Goal: Information Seeking & Learning: Learn about a topic

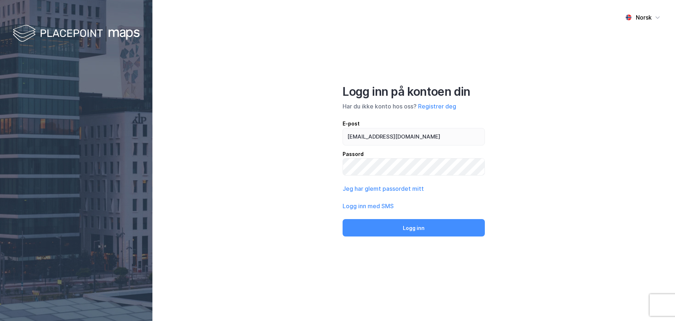
type input "[EMAIL_ADDRESS][DOMAIN_NAME]"
click at [343, 219] on button "Logg inn" at bounding box center [414, 227] width 142 height 17
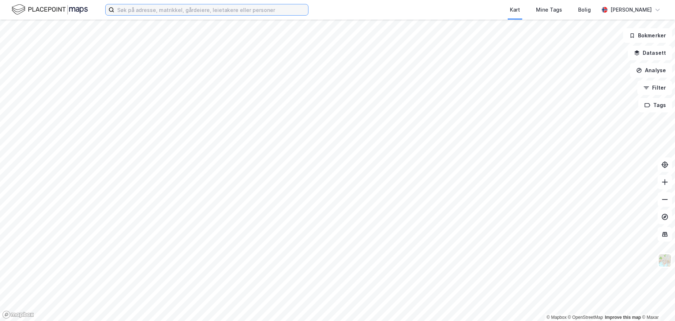
click at [161, 8] on input at bounding box center [211, 9] width 194 height 11
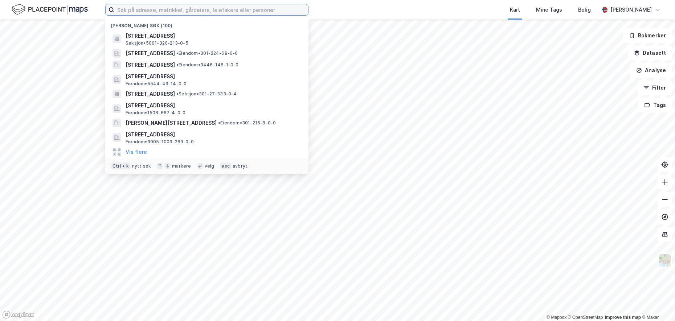
paste input "5056/249/79"
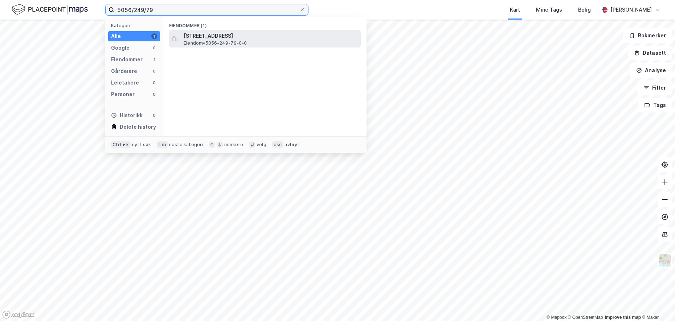
type input "5056/249/79"
click at [199, 38] on span "[STREET_ADDRESS]" at bounding box center [271, 36] width 174 height 9
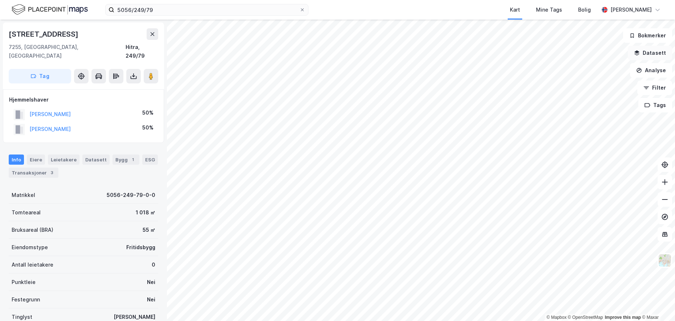
click at [652, 54] on button "Datasett" at bounding box center [650, 53] width 44 height 15
click at [652, 54] on div "© Mapbox © OpenStreetMap Improve this map © Maxar [STREET_ADDRESS] Tag Hjemmels…" at bounding box center [337, 171] width 675 height 302
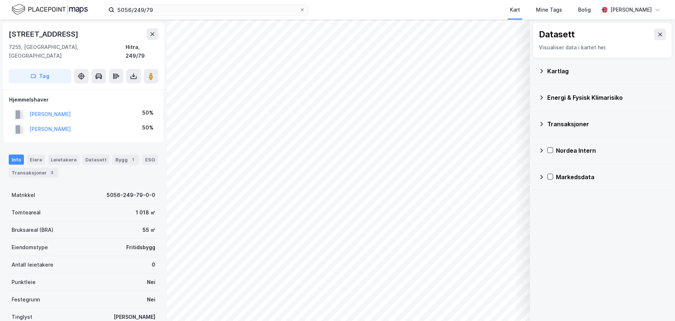
click at [554, 68] on div "Kartlag" at bounding box center [606, 71] width 119 height 9
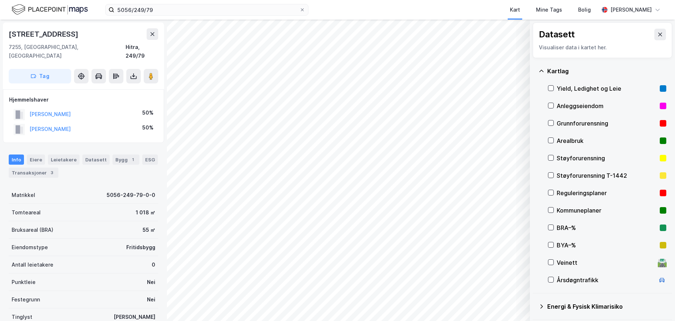
click at [577, 124] on div "Grunnforurensning" at bounding box center [607, 123] width 100 height 9
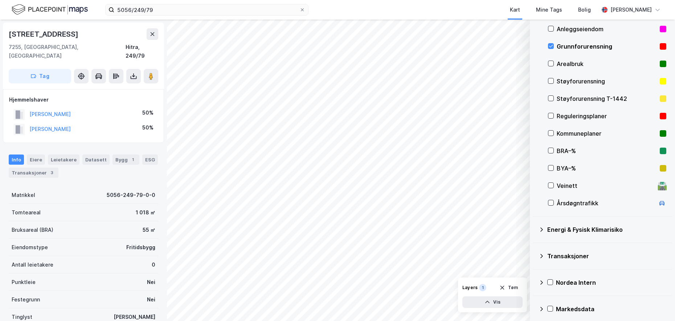
scroll to position [81, 0]
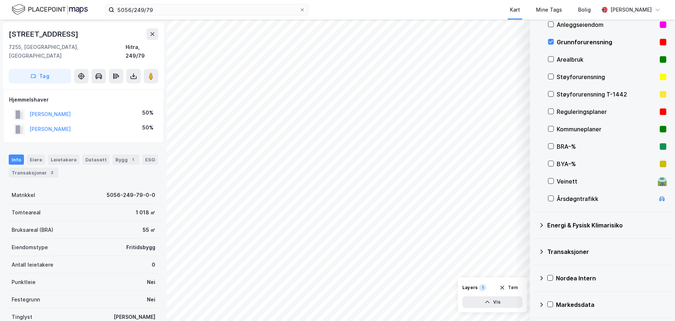
click at [541, 225] on icon at bounding box center [542, 226] width 6 height 6
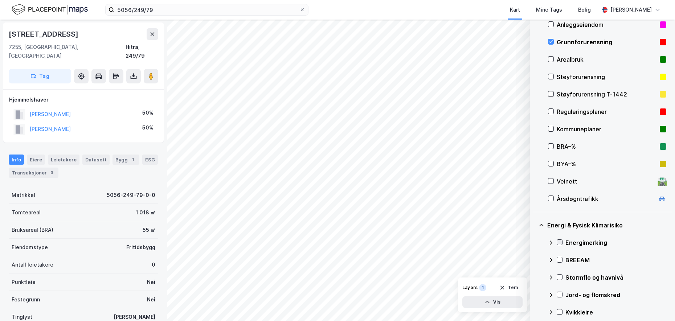
click at [561, 242] on icon at bounding box center [559, 242] width 5 height 5
click at [550, 242] on icon at bounding box center [551, 242] width 4 height 3
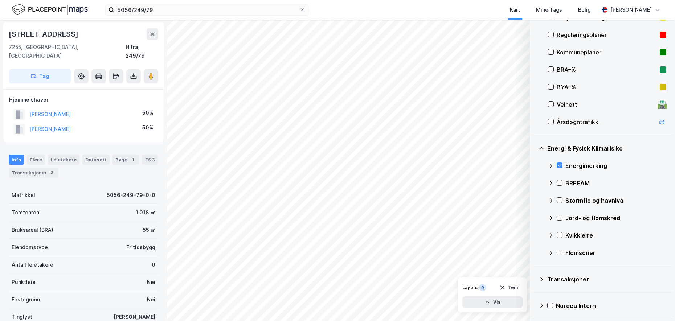
scroll to position [171, 0]
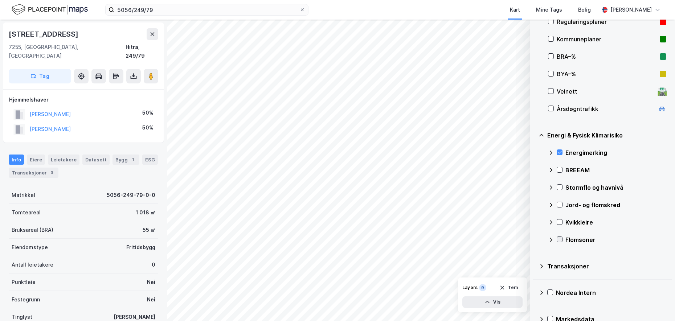
click at [560, 240] on icon at bounding box center [560, 239] width 4 height 3
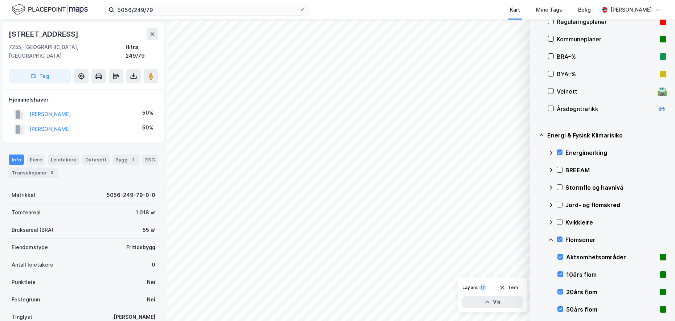
click at [550, 238] on icon at bounding box center [551, 240] width 6 height 6
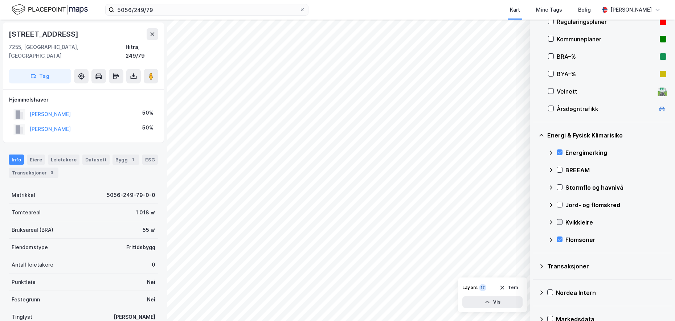
click at [560, 224] on icon at bounding box center [559, 222] width 5 height 5
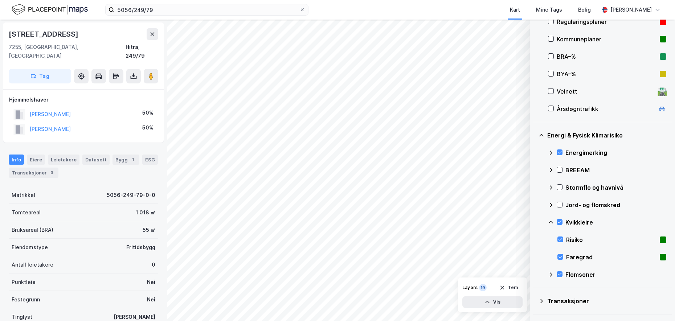
click at [551, 221] on icon at bounding box center [551, 223] width 6 height 6
click at [558, 203] on icon at bounding box center [559, 204] width 5 height 5
click at [551, 203] on icon at bounding box center [551, 205] width 6 height 6
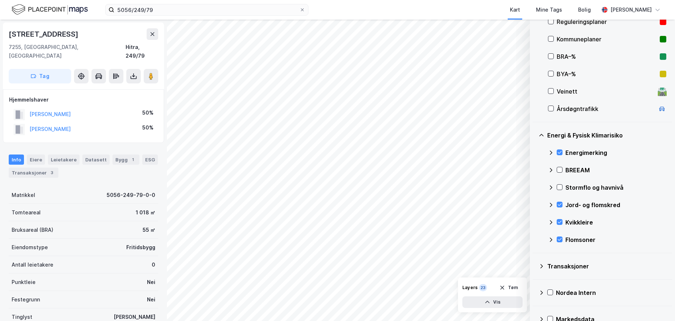
click at [551, 186] on icon at bounding box center [551, 188] width 6 height 6
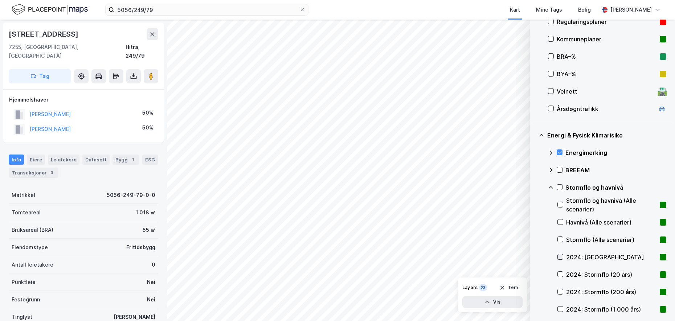
click at [560, 257] on icon at bounding box center [560, 256] width 5 height 5
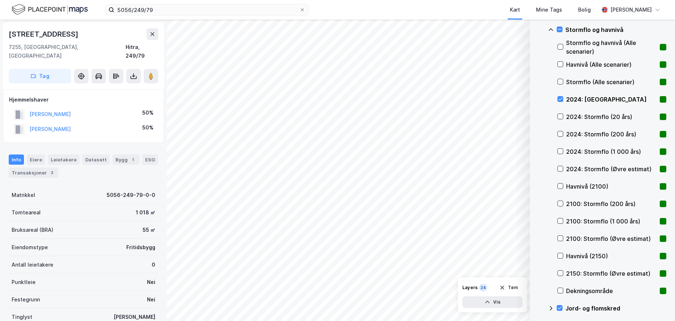
scroll to position [330, 0]
click at [560, 183] on icon at bounding box center [560, 185] width 5 height 5
click at [561, 257] on icon at bounding box center [560, 254] width 5 height 5
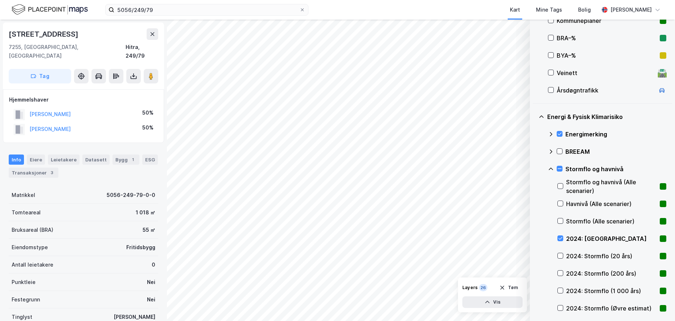
scroll to position [184, 0]
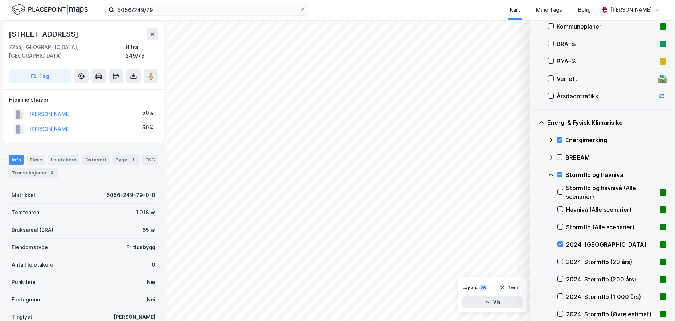
click at [559, 261] on icon at bounding box center [560, 261] width 5 height 5
click at [559, 278] on icon at bounding box center [560, 279] width 5 height 5
click at [558, 296] on icon at bounding box center [560, 296] width 5 height 5
click at [560, 313] on icon at bounding box center [560, 313] width 5 height 5
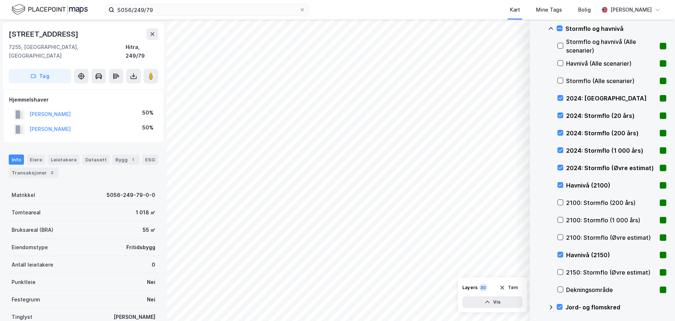
scroll to position [340, 0]
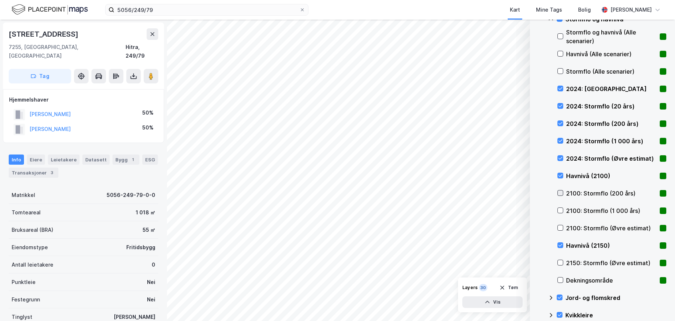
click at [560, 193] on icon at bounding box center [560, 193] width 5 height 5
click at [562, 209] on icon at bounding box center [560, 210] width 5 height 5
click at [561, 227] on icon at bounding box center [560, 227] width 5 height 5
click at [562, 263] on icon at bounding box center [561, 263] width 4 height 3
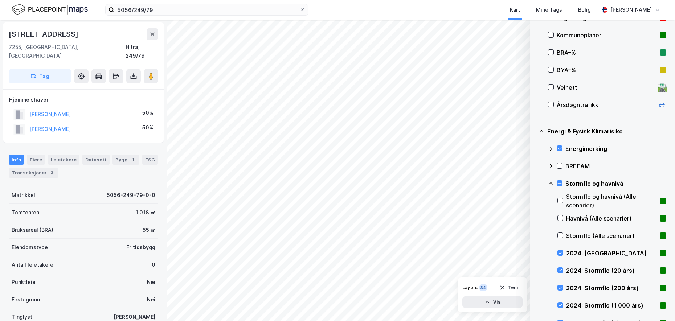
scroll to position [170, 0]
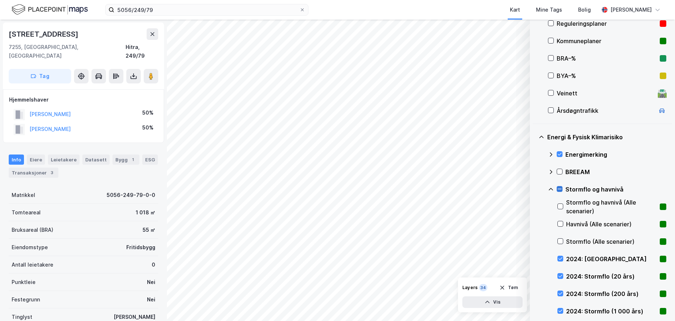
click at [559, 188] on icon at bounding box center [559, 189] width 5 height 5
click at [551, 187] on icon at bounding box center [551, 190] width 6 height 6
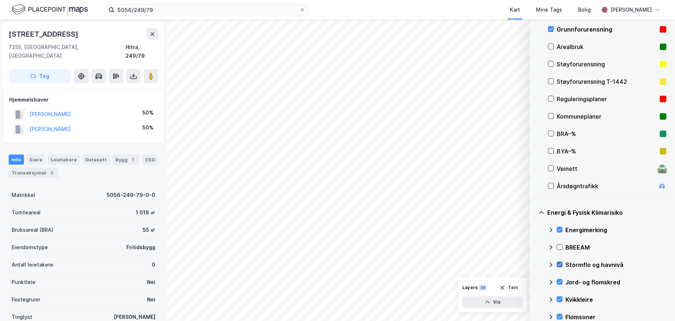
scroll to position [95, 0]
click at [516, 288] on button "Tøm" at bounding box center [509, 288] width 28 height 12
